Goal: Task Accomplishment & Management: Use online tool/utility

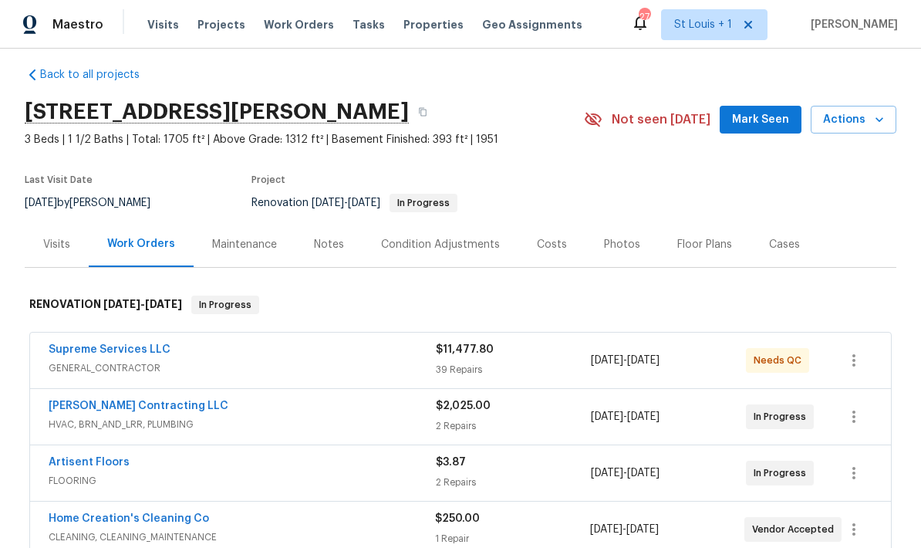
scroll to position [21, 0]
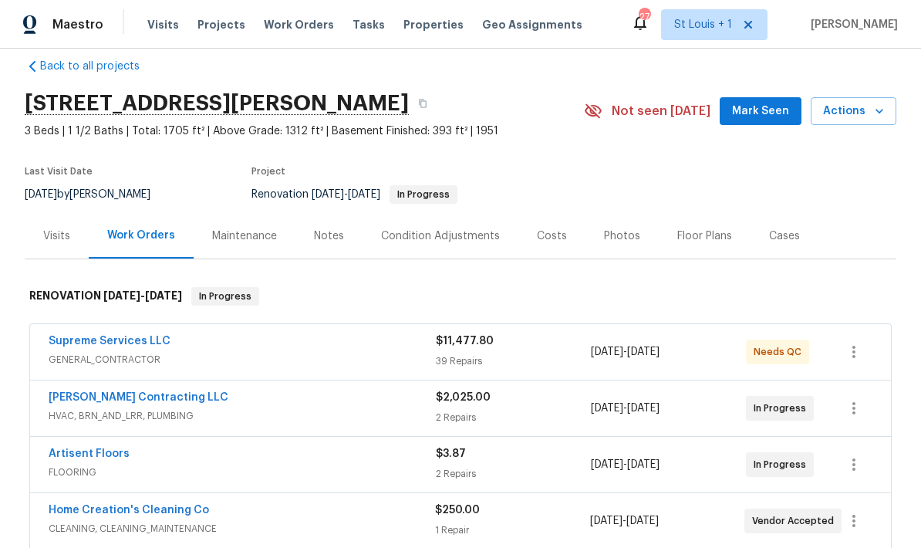
click at [310, 349] on div "Supreme Services LLC" at bounding box center [242, 342] width 387 height 19
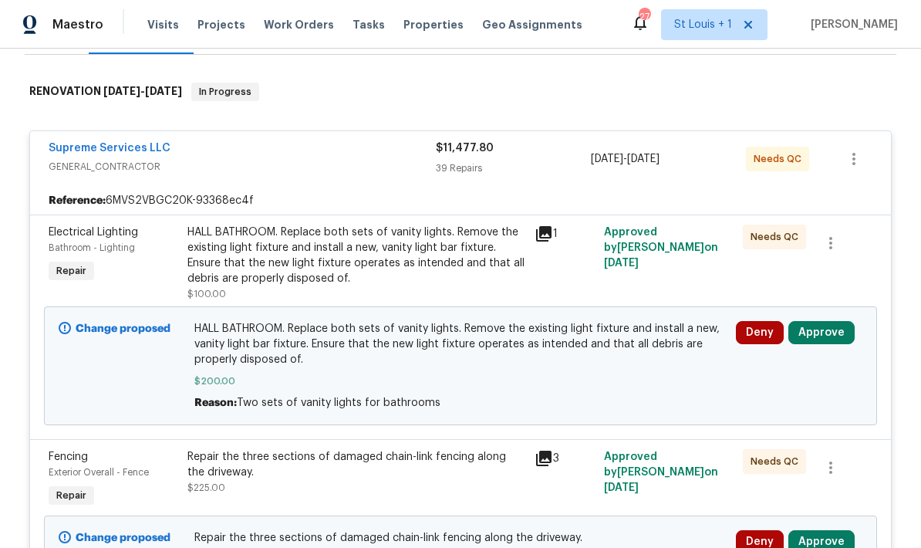
scroll to position [324, 0]
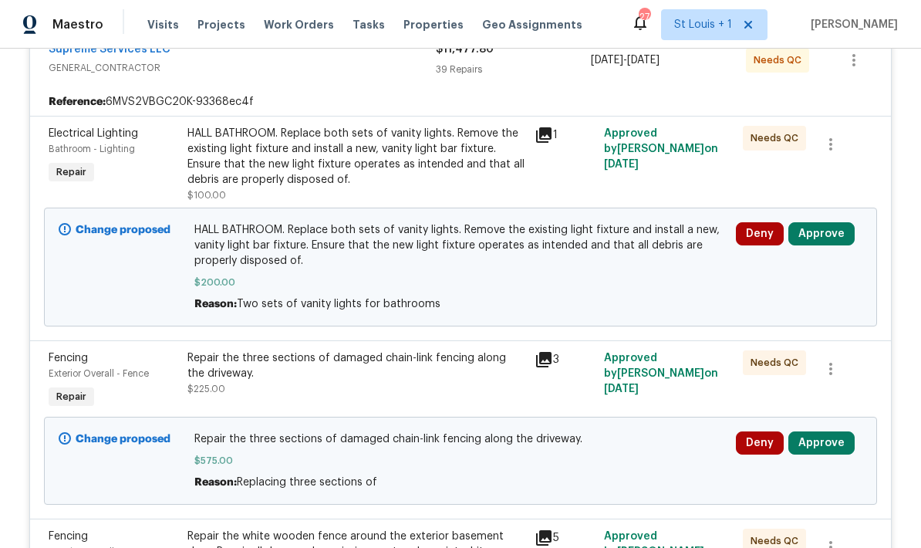
click at [822, 226] on button "Approve" at bounding box center [822, 233] width 66 height 23
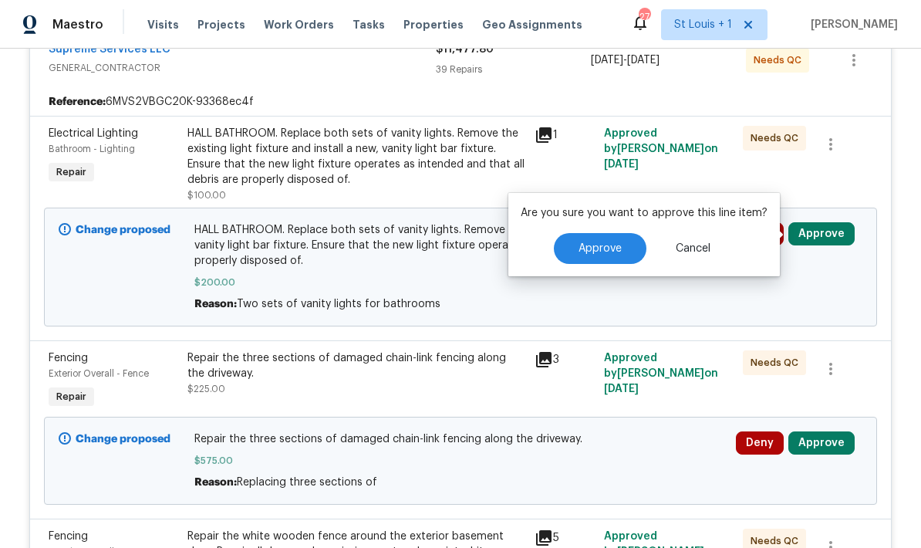
click at [616, 263] on button "Approve" at bounding box center [600, 248] width 93 height 31
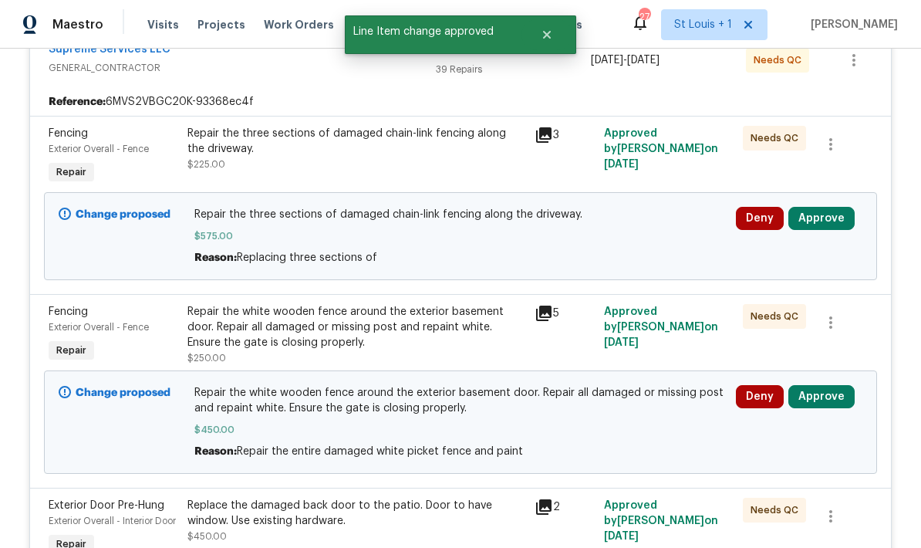
click at [830, 218] on button "Approve" at bounding box center [822, 218] width 66 height 23
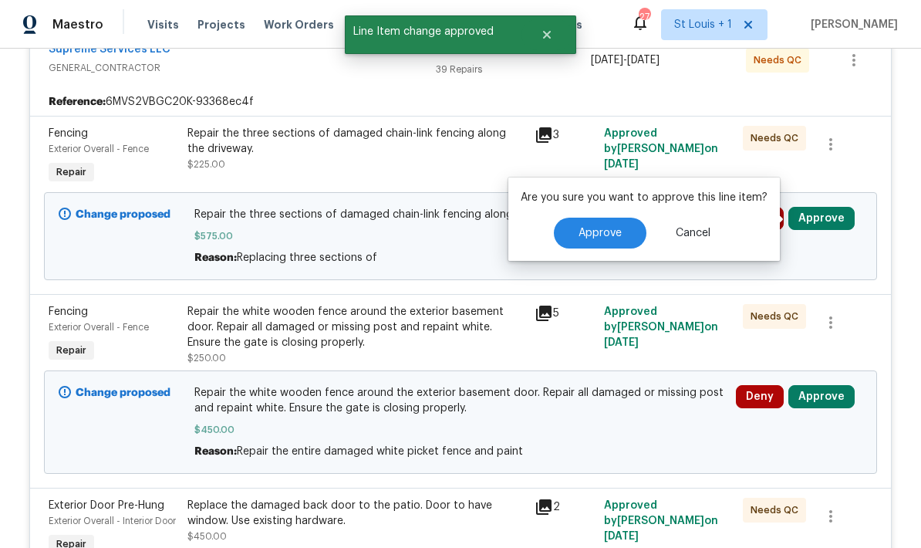
click at [616, 235] on span "Approve" at bounding box center [600, 234] width 43 height 12
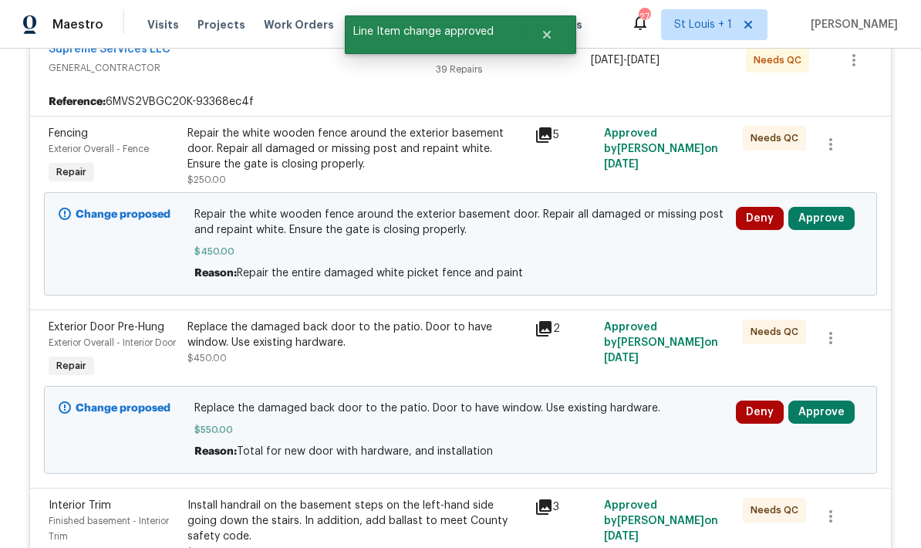
click at [826, 221] on button "Approve" at bounding box center [822, 218] width 66 height 23
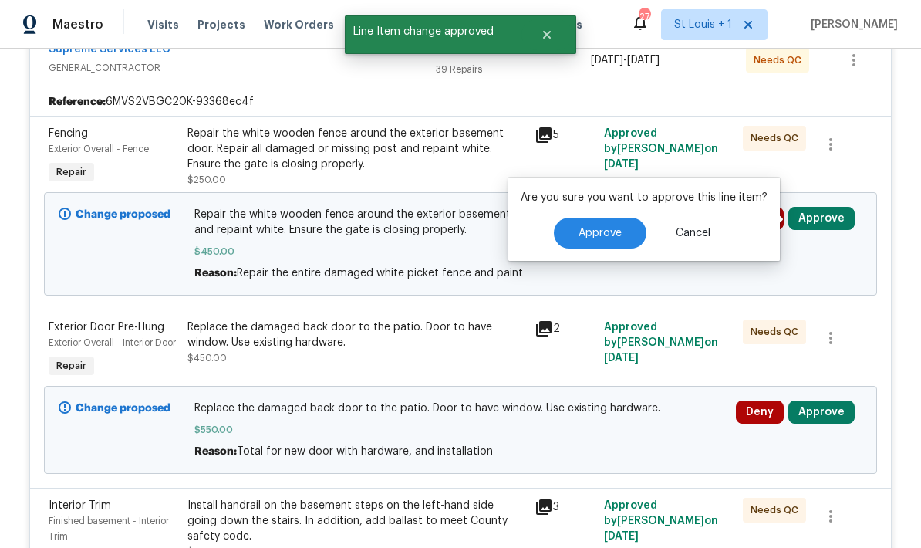
click at [607, 235] on span "Approve" at bounding box center [600, 234] width 43 height 12
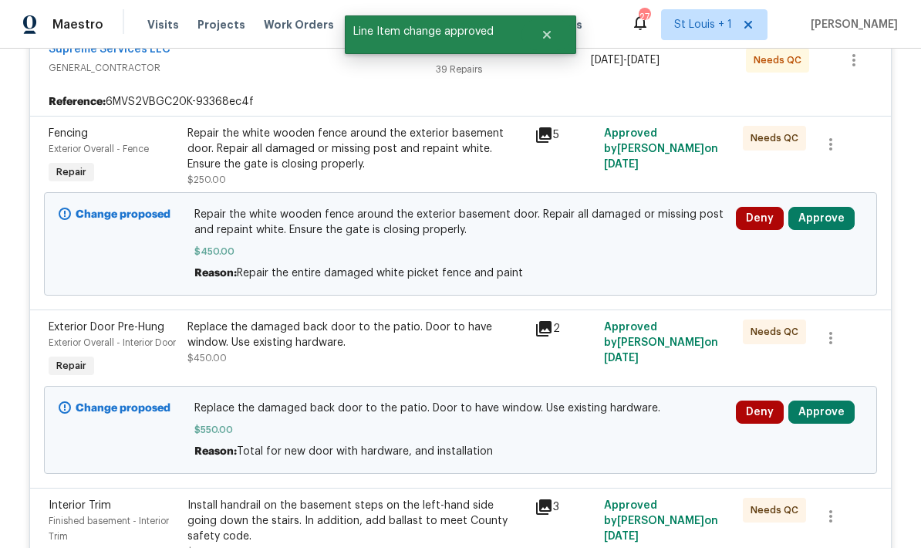
click at [831, 424] on button "Approve" at bounding box center [822, 412] width 66 height 23
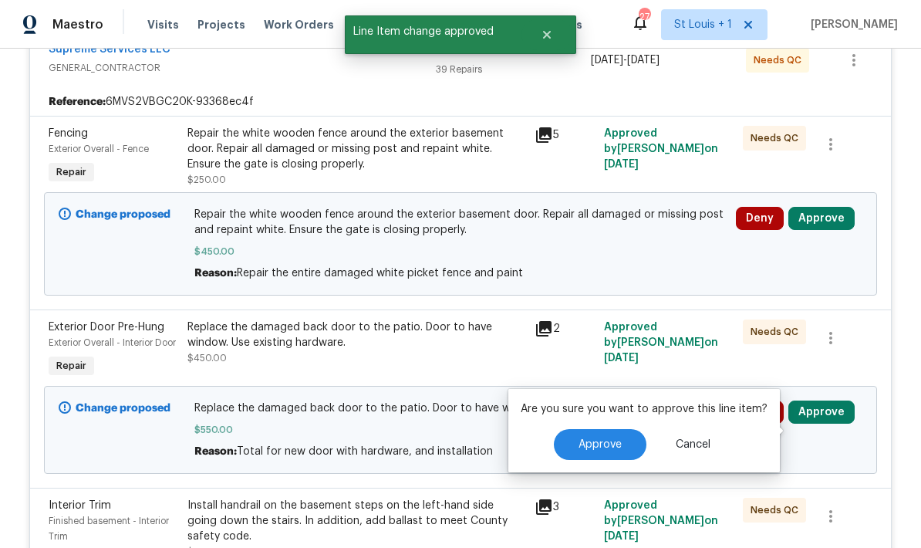
click at [601, 433] on button "Approve" at bounding box center [600, 444] width 93 height 31
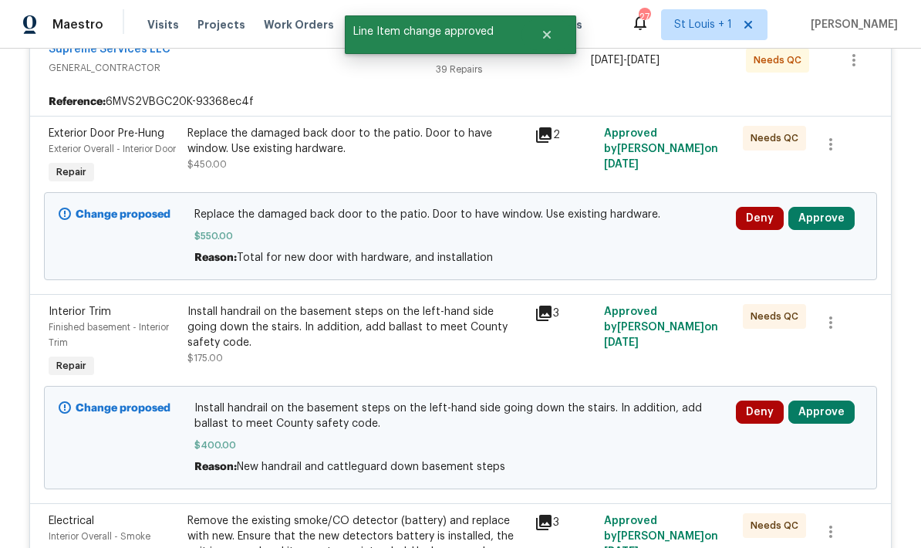
click at [826, 230] on button "Approve" at bounding box center [822, 218] width 66 height 23
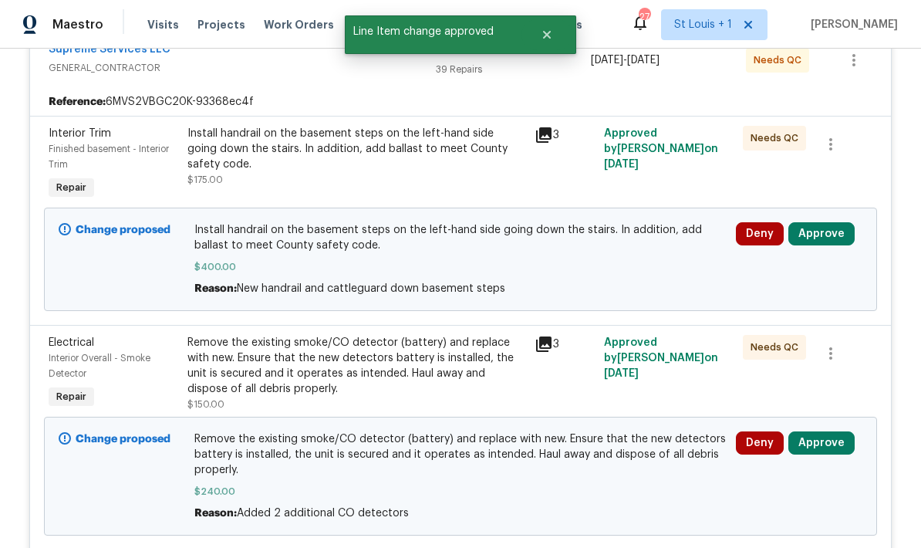
click at [826, 237] on button "Approve" at bounding box center [822, 233] width 66 height 23
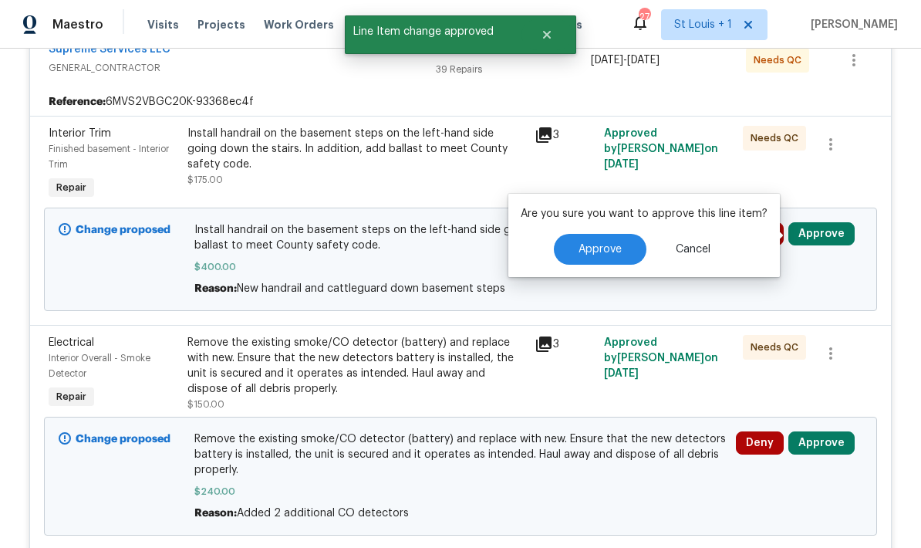
click at [604, 259] on button "Approve" at bounding box center [600, 249] width 93 height 31
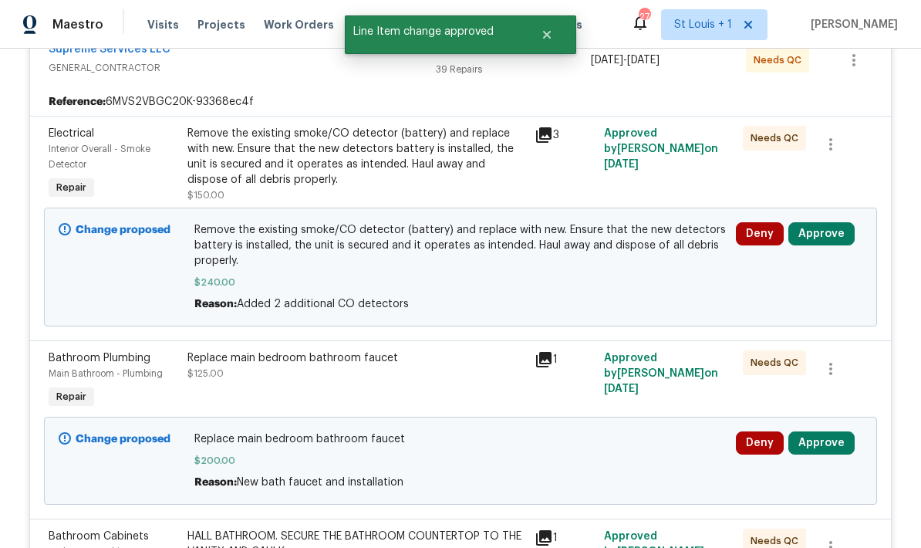
click at [840, 241] on button "Approve" at bounding box center [822, 233] width 66 height 23
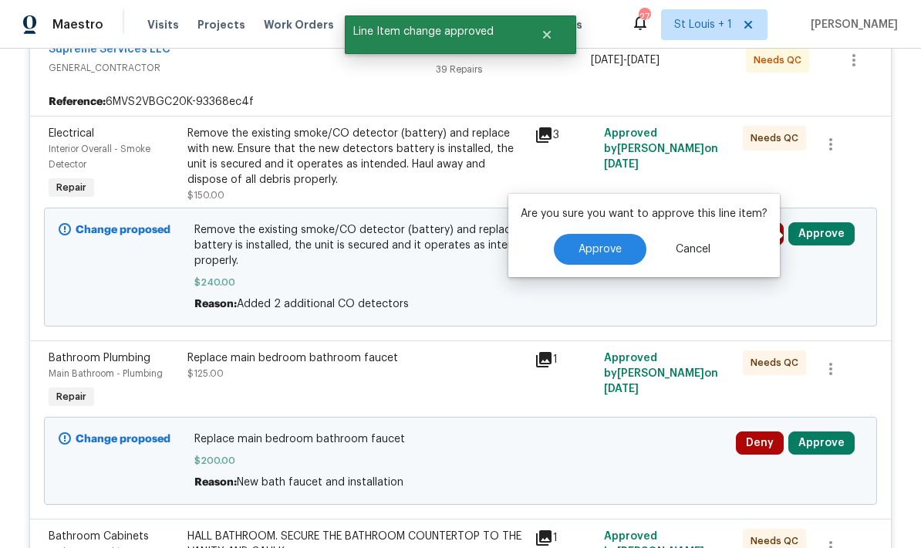
click at [611, 255] on button "Approve" at bounding box center [600, 249] width 93 height 31
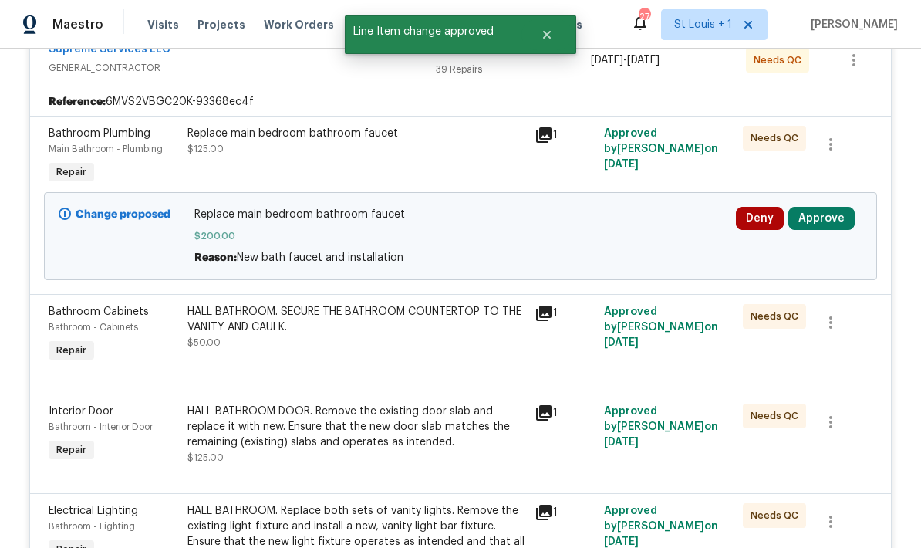
click at [824, 222] on button "Approve" at bounding box center [822, 218] width 66 height 23
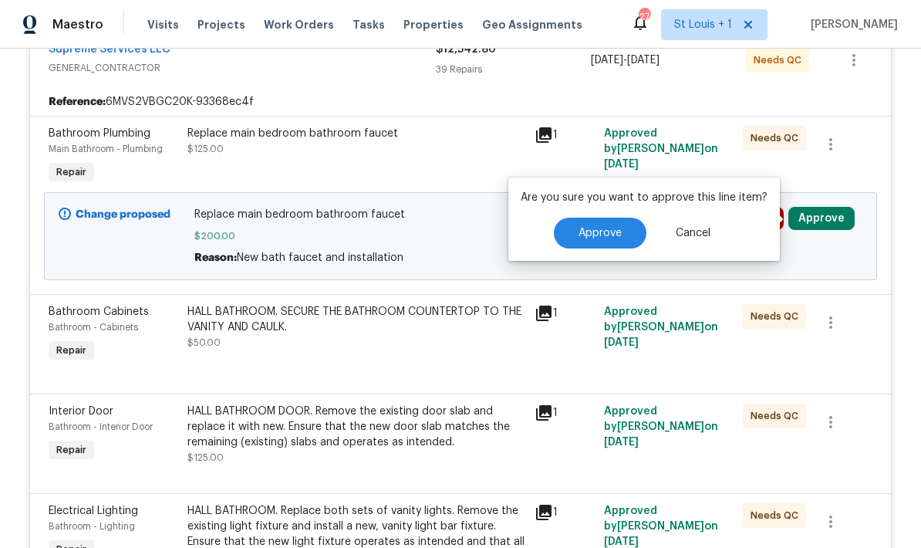
click at [610, 232] on span "Approve" at bounding box center [600, 234] width 43 height 12
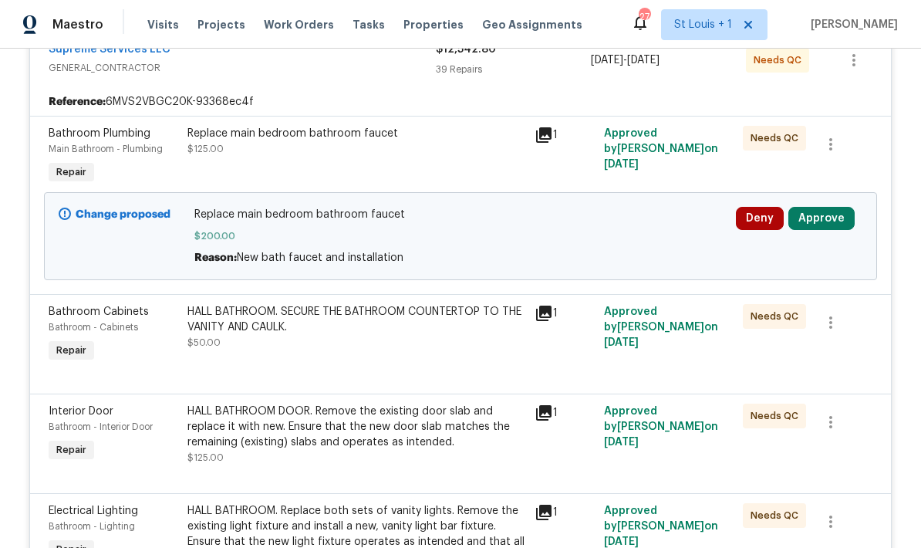
click at [820, 215] on button "Approve" at bounding box center [822, 218] width 66 height 23
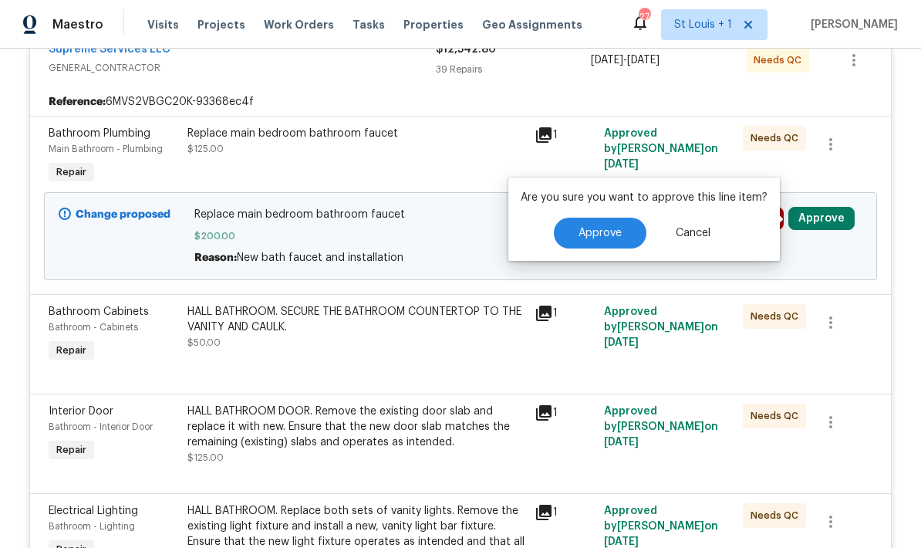
click at [614, 230] on span "Approve" at bounding box center [600, 234] width 43 height 12
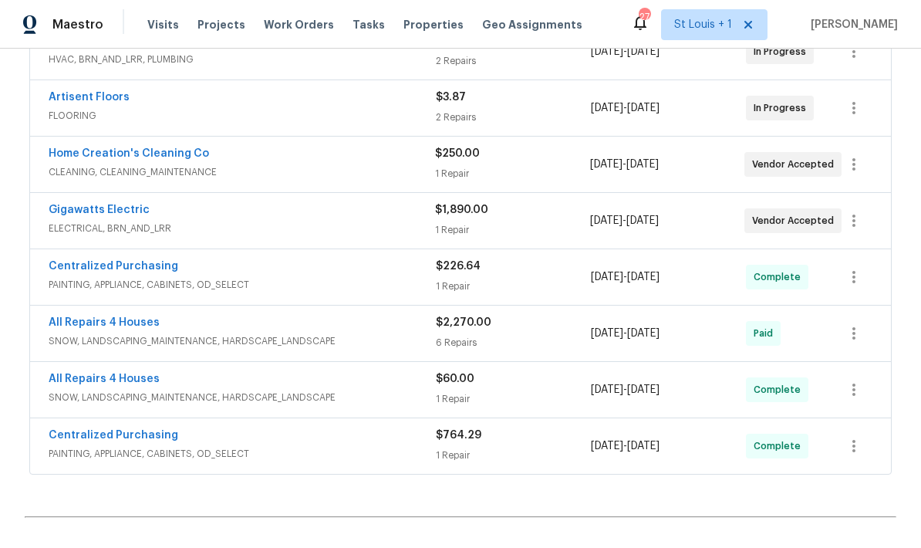
scroll to position [5596, 0]
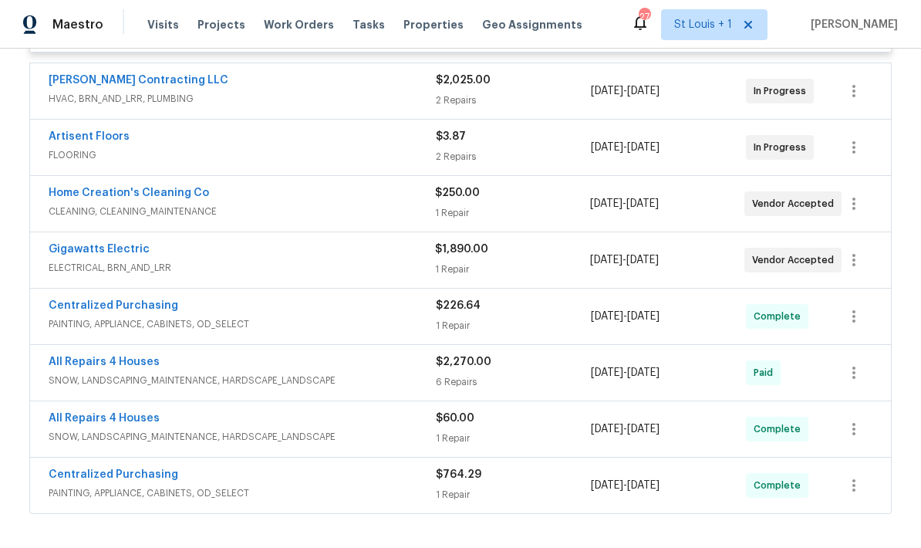
click at [407, 106] on span "HVAC, BRN_AND_LRR, PLUMBING" at bounding box center [242, 98] width 387 height 15
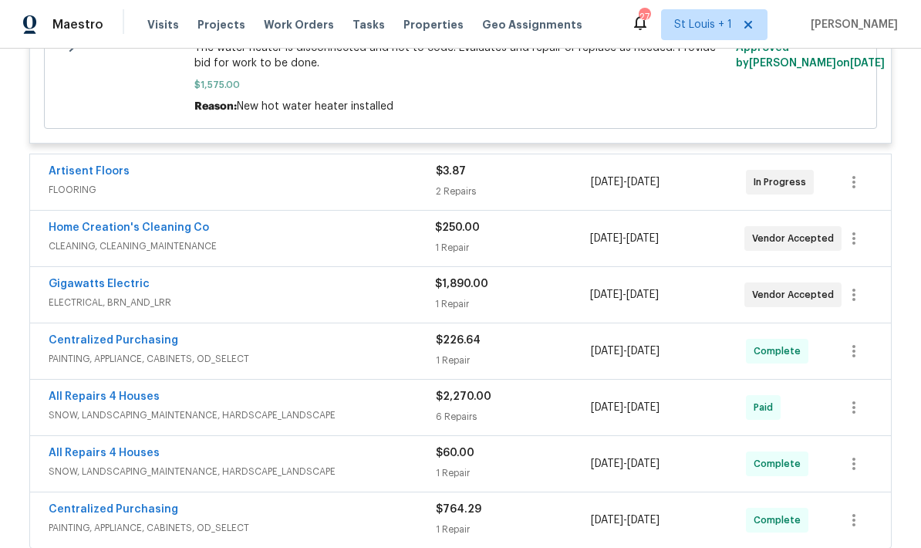
scroll to position [6002, 0]
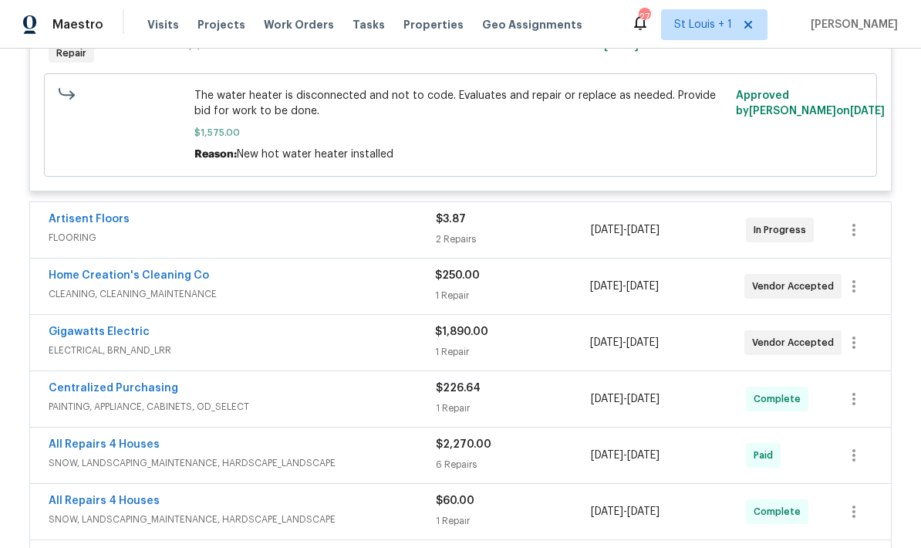
click at [656, 248] on div "[DATE] - [DATE]" at bounding box center [668, 229] width 155 height 37
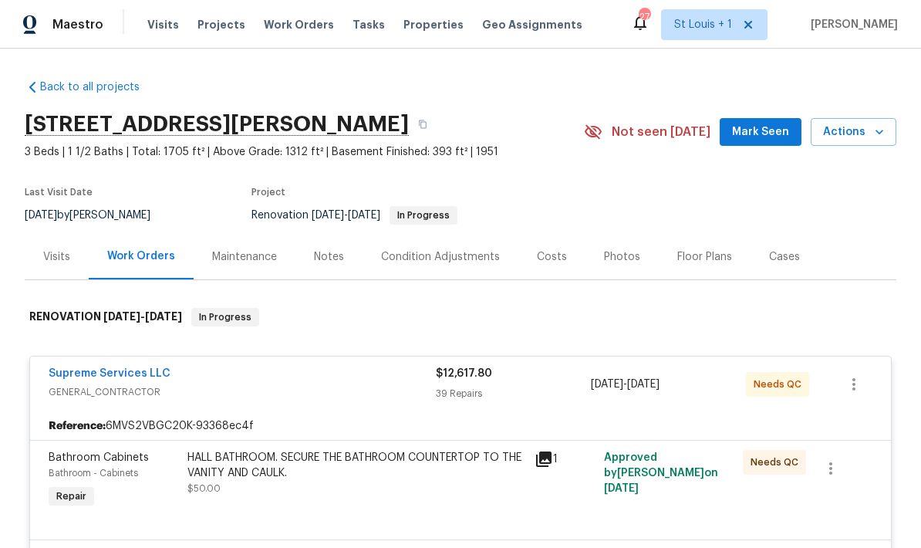
scroll to position [0, 0]
click at [360, 26] on span "Tasks" at bounding box center [369, 24] width 32 height 11
